Goal: Navigation & Orientation: Find specific page/section

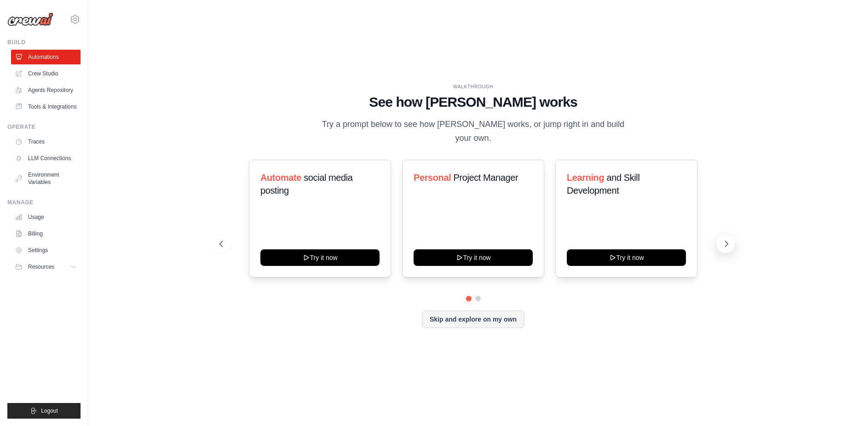
click at [730, 239] on icon at bounding box center [726, 243] width 9 height 9
click at [727, 239] on icon at bounding box center [726, 243] width 9 height 9
click at [47, 77] on link "Crew Studio" at bounding box center [46, 73] width 69 height 15
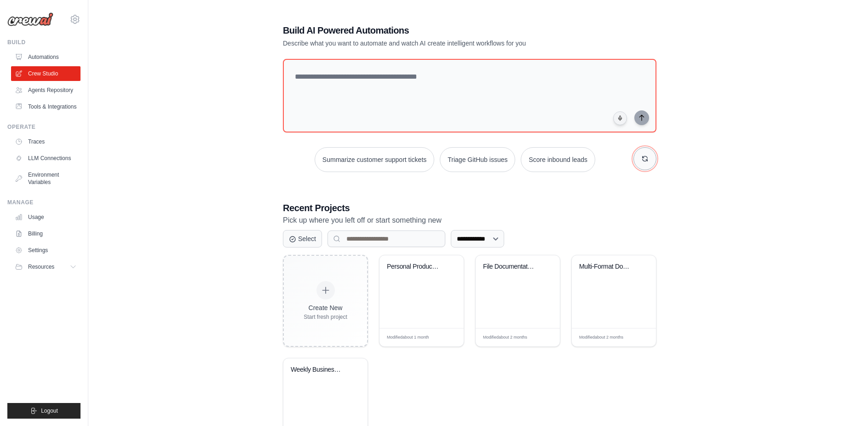
click at [649, 160] on button "button" at bounding box center [644, 158] width 23 height 23
click at [308, 169] on button "Summarize customer support tickets" at bounding box center [345, 159] width 120 height 25
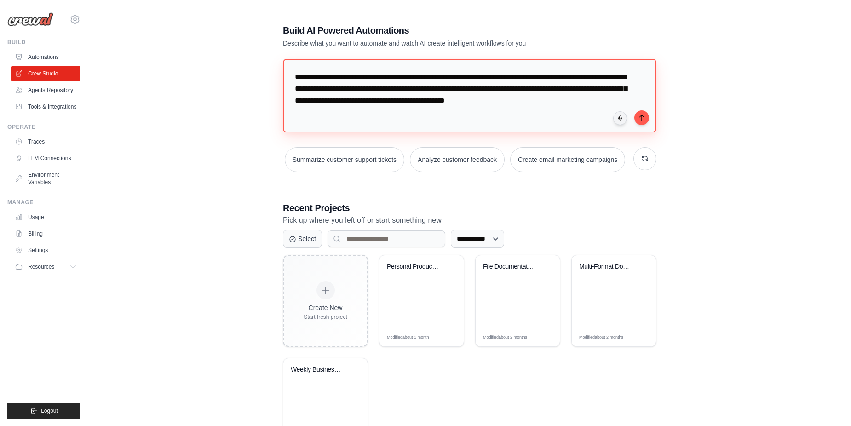
click at [529, 75] on textarea "**********" at bounding box center [470, 96] width 374 height 74
click at [653, 159] on button "button" at bounding box center [644, 158] width 23 height 23
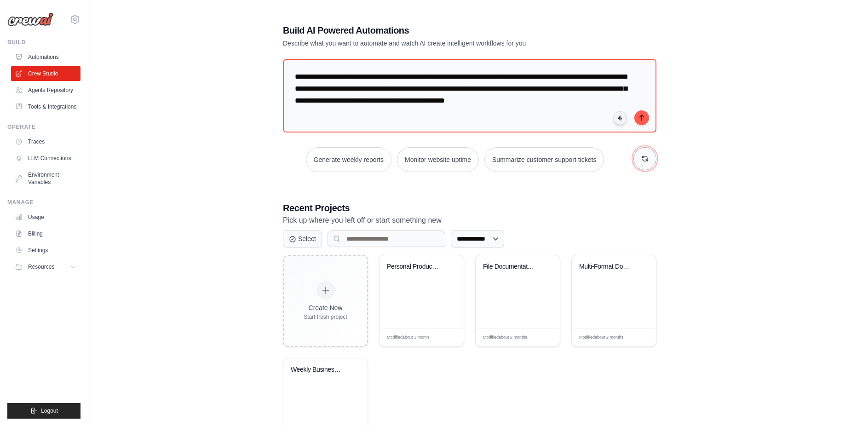
click at [653, 159] on button "button" at bounding box center [644, 158] width 23 height 23
click at [51, 92] on link "Agents Repository" at bounding box center [46, 90] width 69 height 15
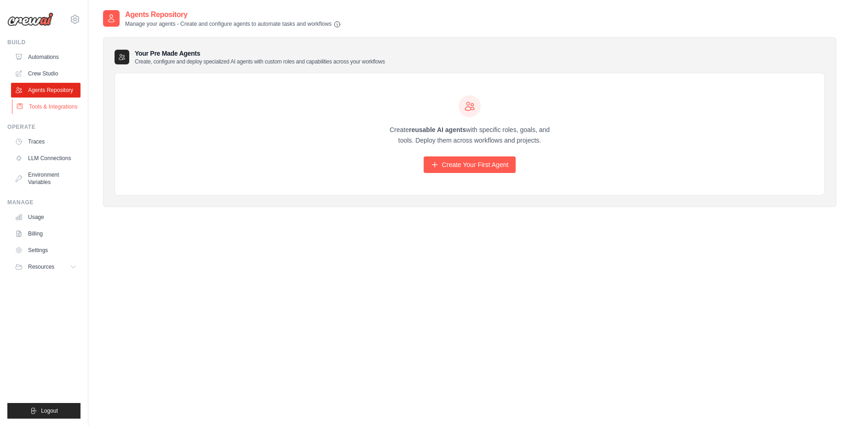
click at [38, 110] on link "Tools & Integrations" at bounding box center [46, 106] width 69 height 15
click at [54, 107] on link "Tools & Integrations" at bounding box center [46, 106] width 69 height 15
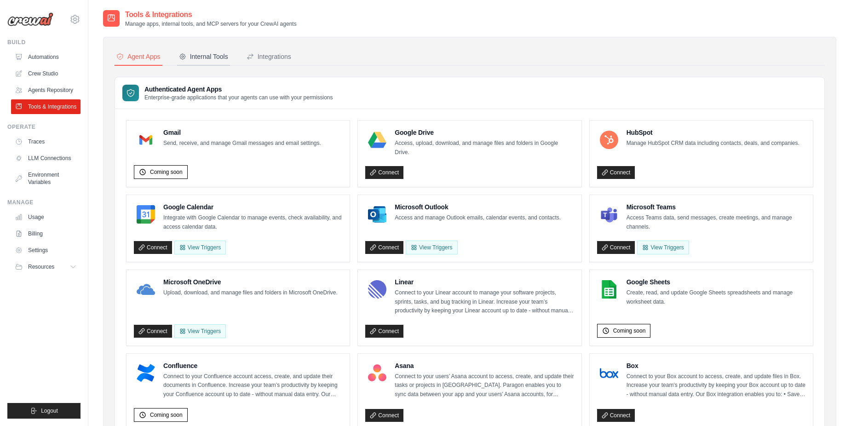
click at [203, 57] on div "Internal Tools" at bounding box center [203, 56] width 49 height 9
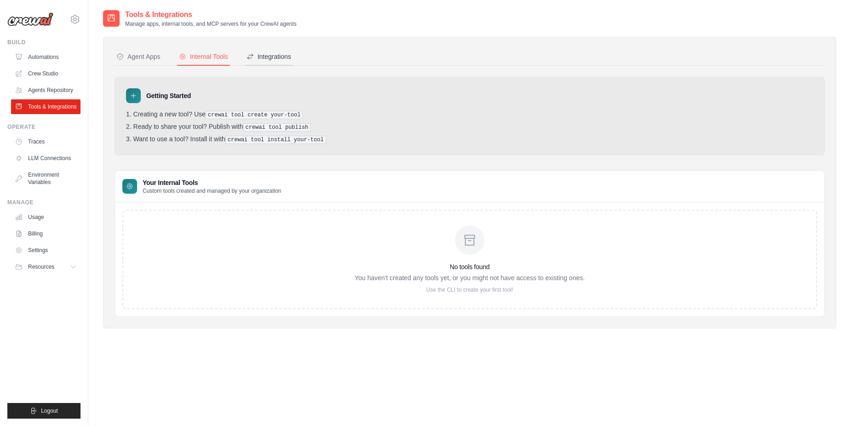
click at [284, 64] on button "Integrations" at bounding box center [269, 56] width 48 height 17
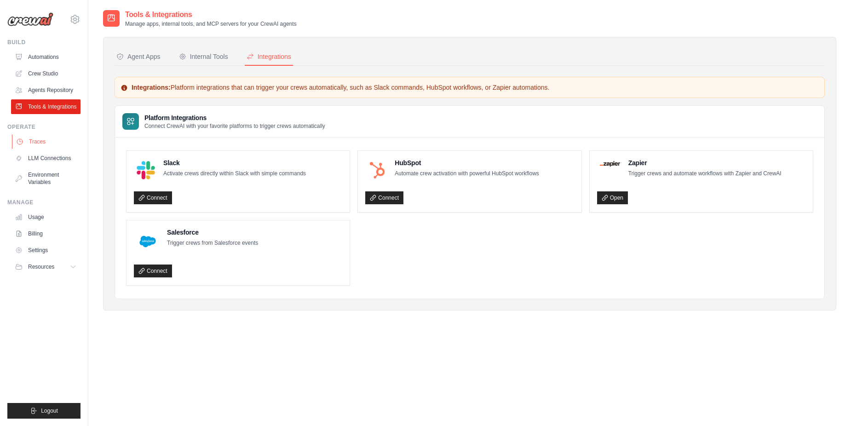
click at [52, 144] on link "Traces" at bounding box center [46, 141] width 69 height 15
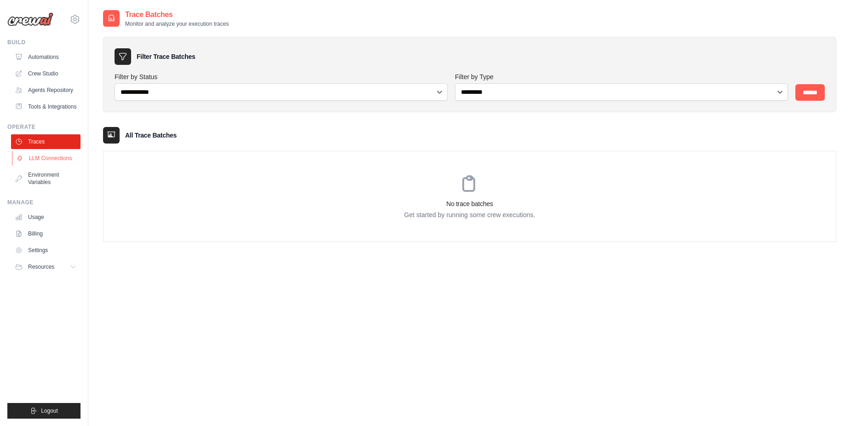
click at [59, 164] on link "LLM Connections" at bounding box center [46, 158] width 69 height 15
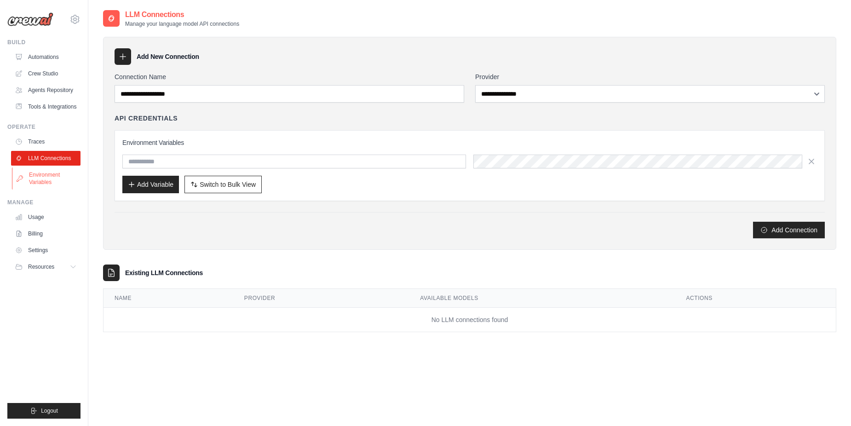
click at [52, 171] on link "Environment Variables" at bounding box center [46, 178] width 69 height 22
click at [38, 269] on span "Resources" at bounding box center [42, 266] width 26 height 7
click at [37, 312] on span "Blog" at bounding box center [38, 311] width 11 height 7
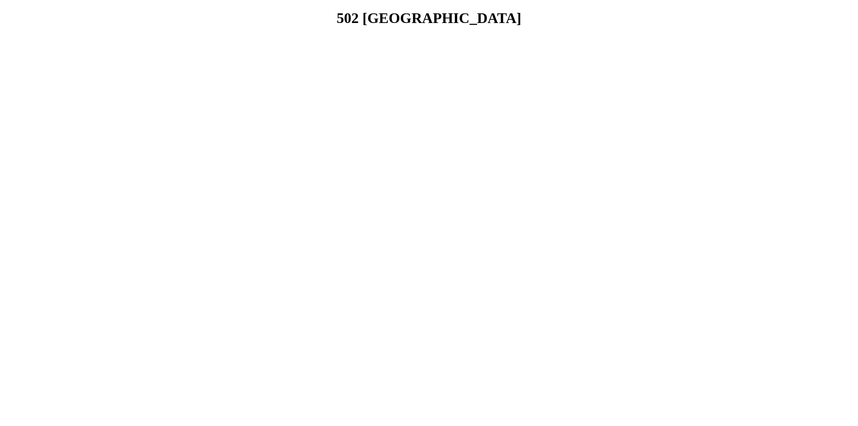
click at [310, 37] on html "502 Bad Gateway" at bounding box center [429, 18] width 858 height 37
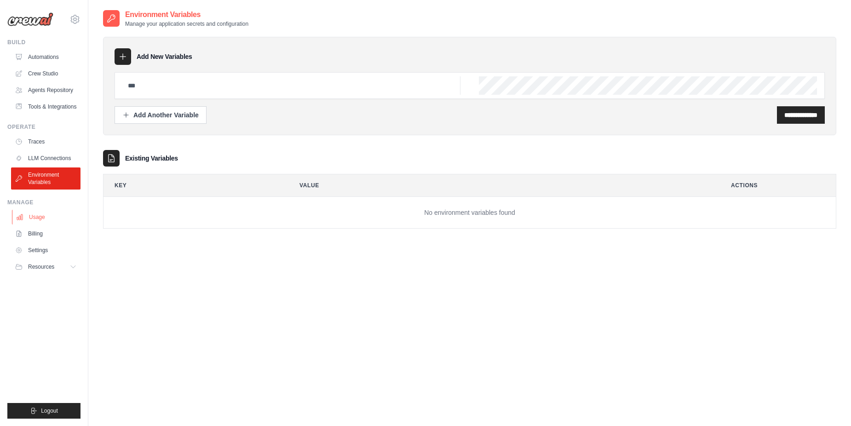
click at [44, 213] on link "Usage" at bounding box center [46, 217] width 69 height 15
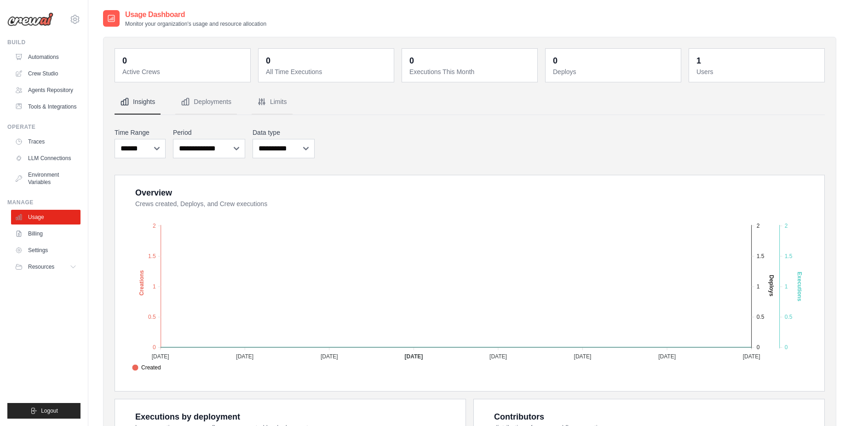
click at [47, 241] on ul "Usage Billing Settings Resources GitHub" at bounding box center [45, 242] width 69 height 64
click at [46, 253] on link "Settings" at bounding box center [46, 250] width 69 height 15
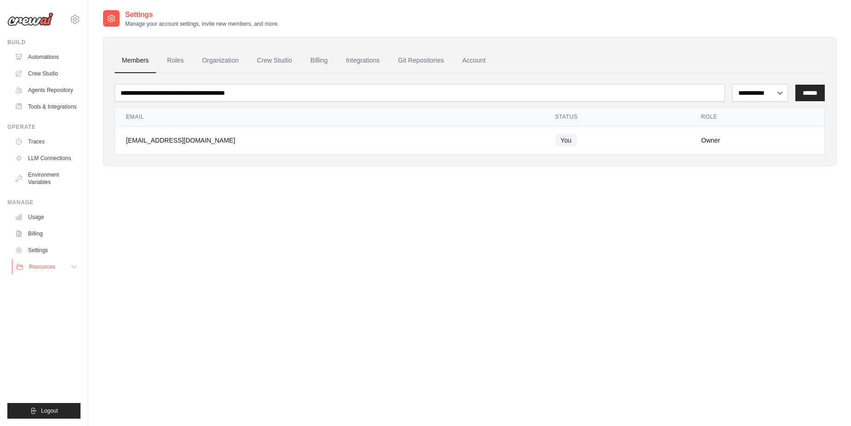
click at [44, 264] on span "Resources" at bounding box center [42, 266] width 26 height 7
click at [172, 61] on link "Roles" at bounding box center [175, 60] width 31 height 25
